Goal: Register for event/course

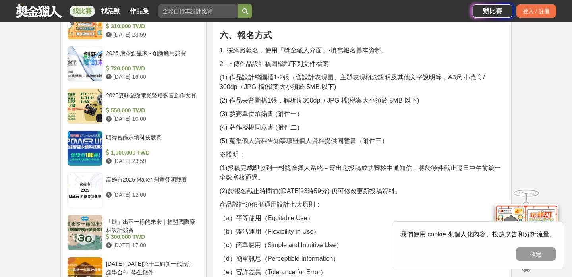
scroll to position [869, 0]
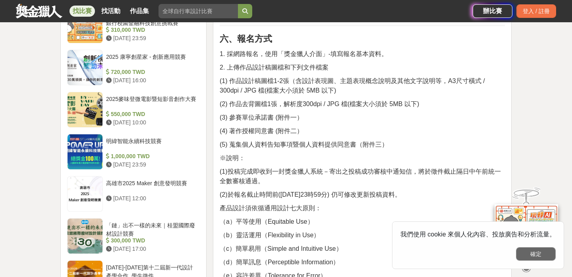
click at [545, 253] on button "確定" at bounding box center [536, 254] width 40 height 14
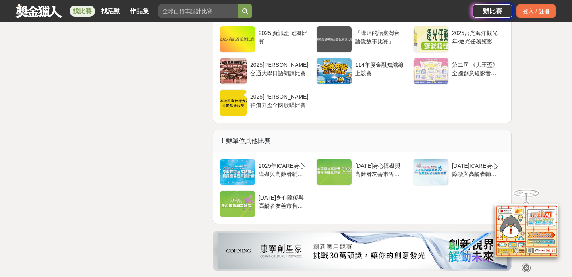
scroll to position [2359, 0]
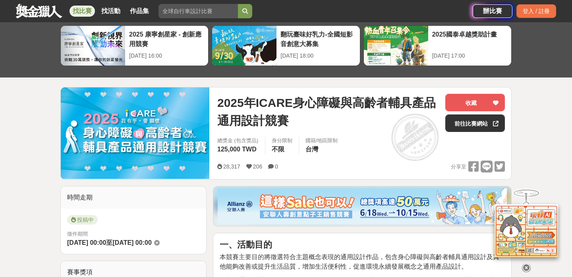
scroll to position [33, 0]
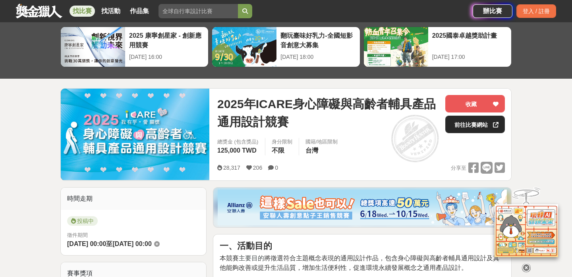
click at [466, 126] on link "前往比賽網站" at bounding box center [475, 124] width 60 height 17
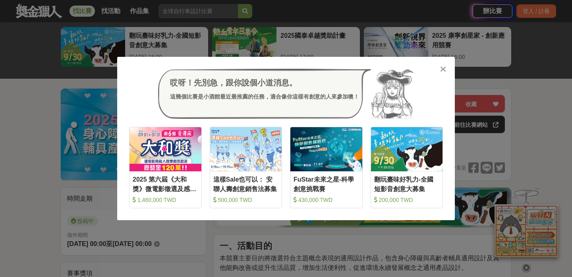
click at [443, 68] on icon at bounding box center [443, 69] width 6 height 8
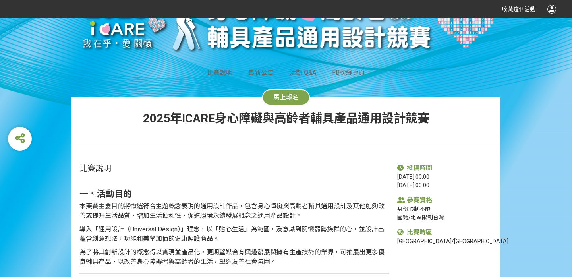
scroll to position [65, 0]
